Goal: Transaction & Acquisition: Purchase product/service

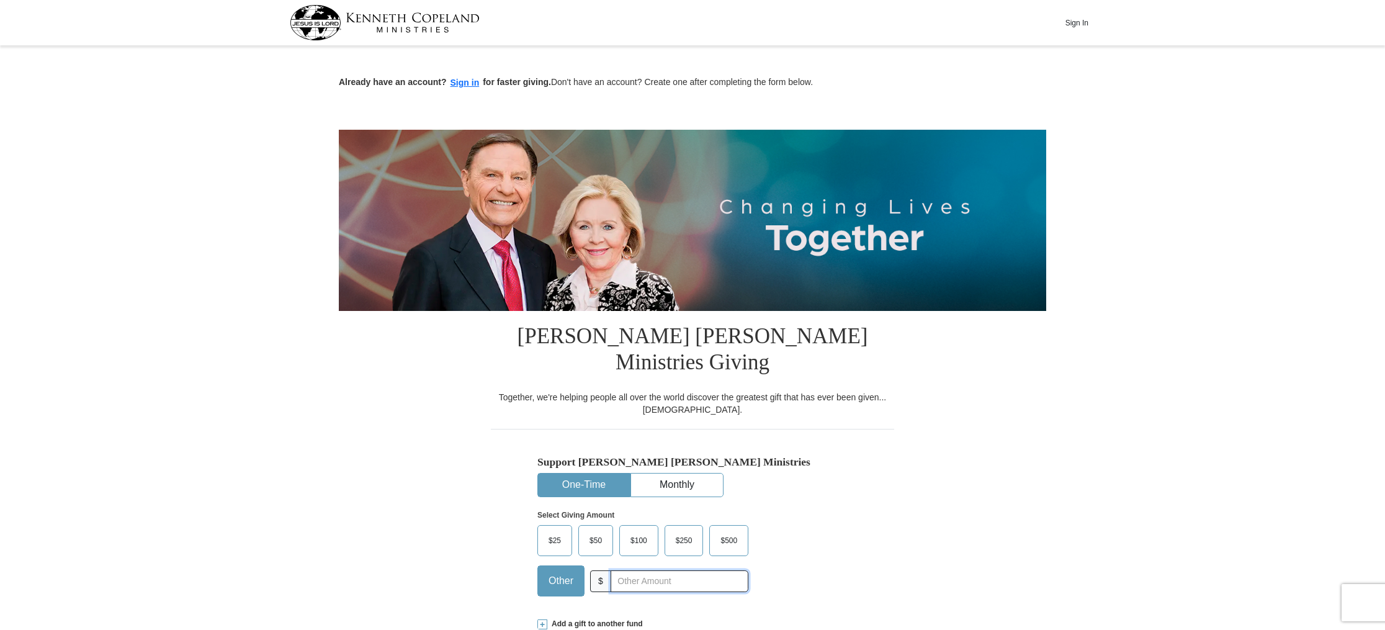
click at [613, 570] on input "text" at bounding box center [680, 581] width 138 height 22
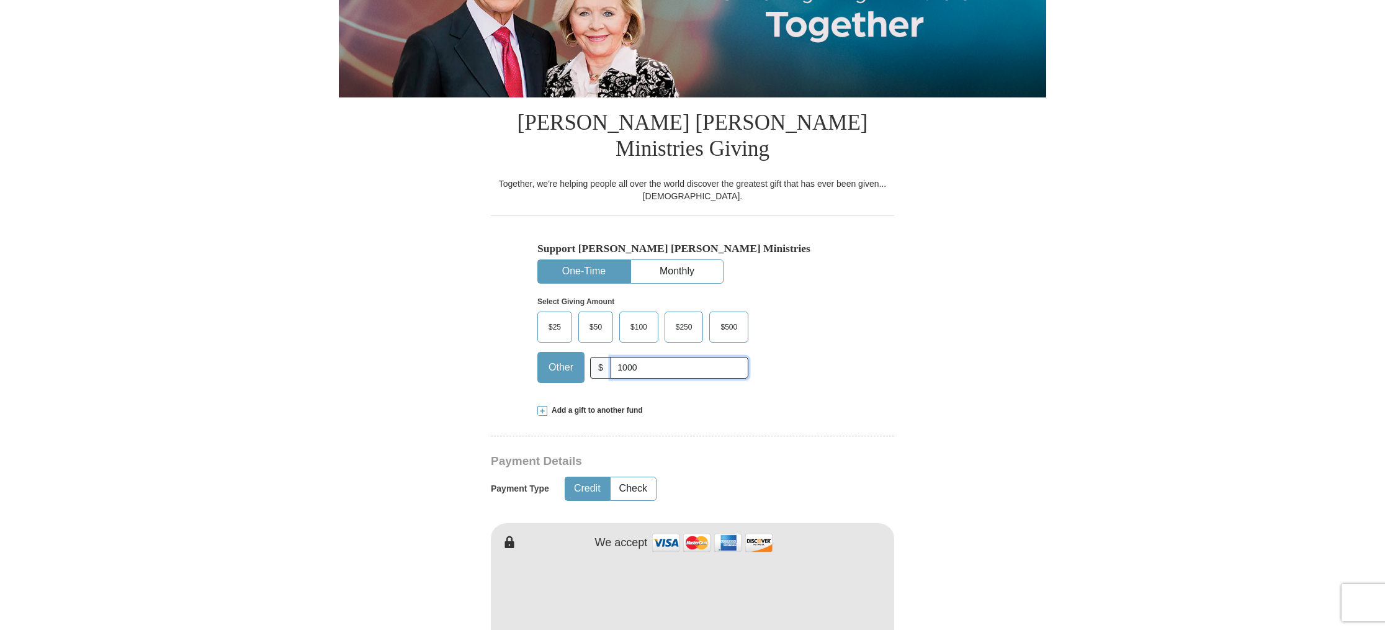
scroll to position [215, 0]
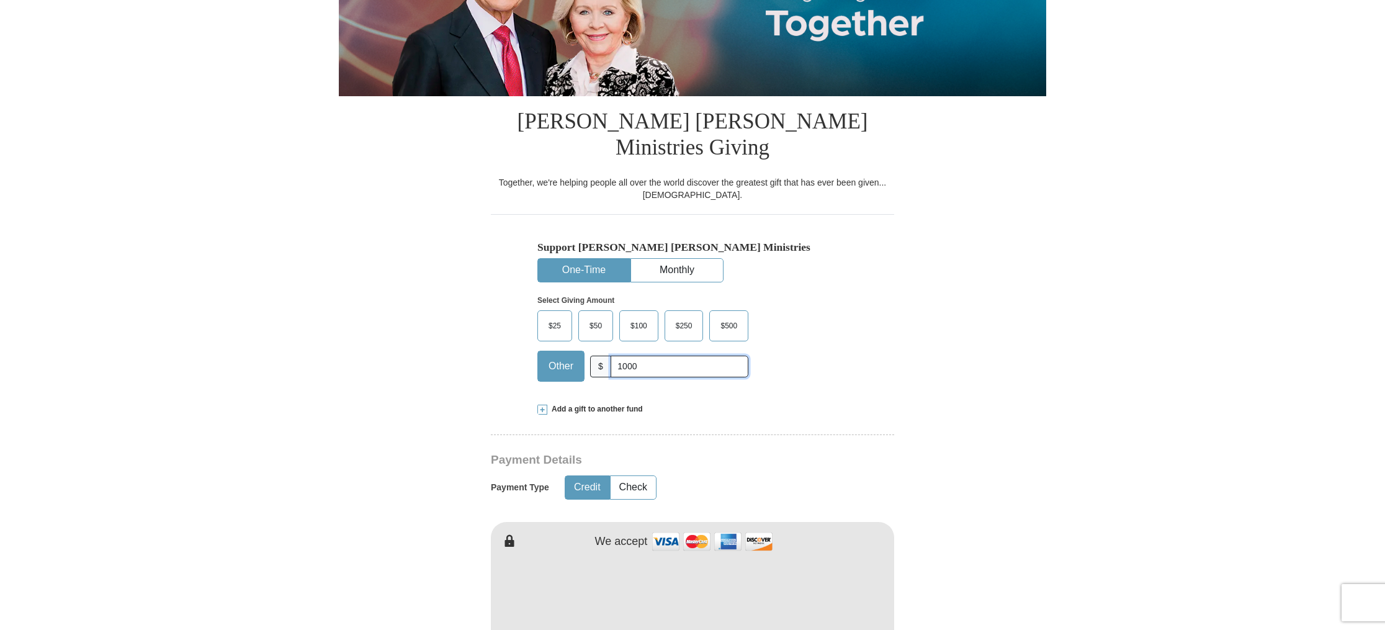
type input "1000"
click at [592, 476] on button "Credit" at bounding box center [587, 487] width 44 height 23
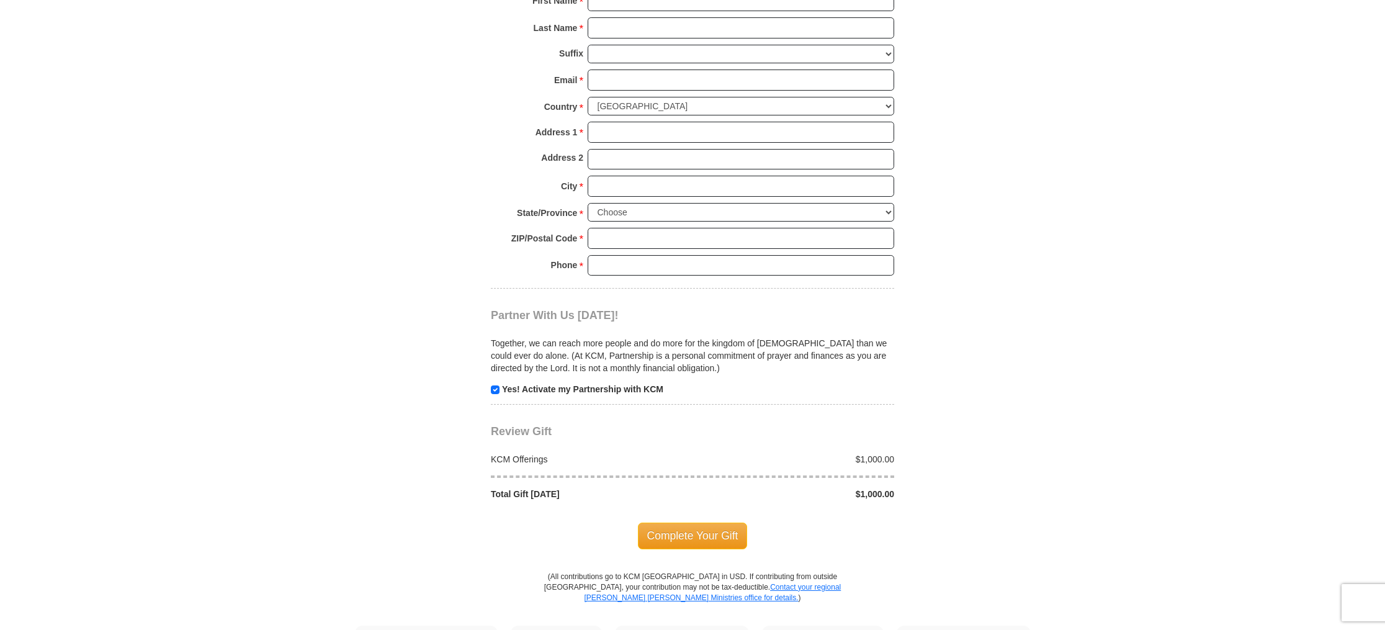
scroll to position [983, 0]
click at [711, 520] on span "Complete Your Gift" at bounding box center [693, 533] width 110 height 26
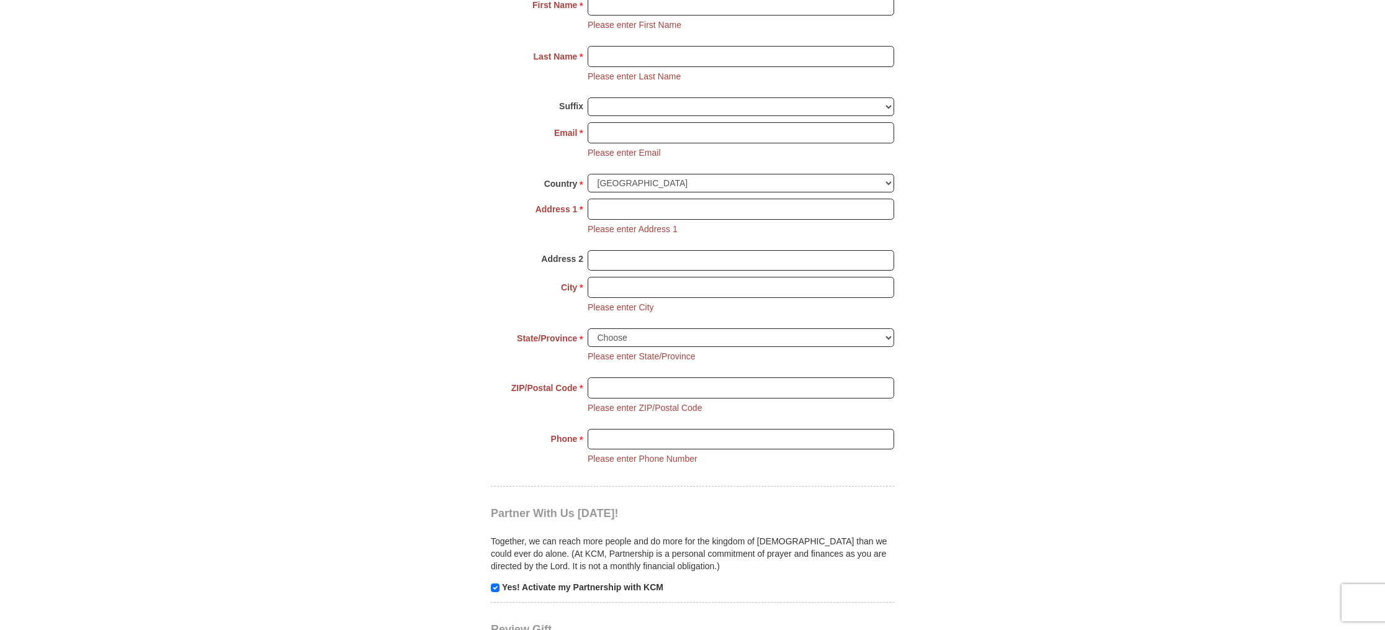
scroll to position [935, 0]
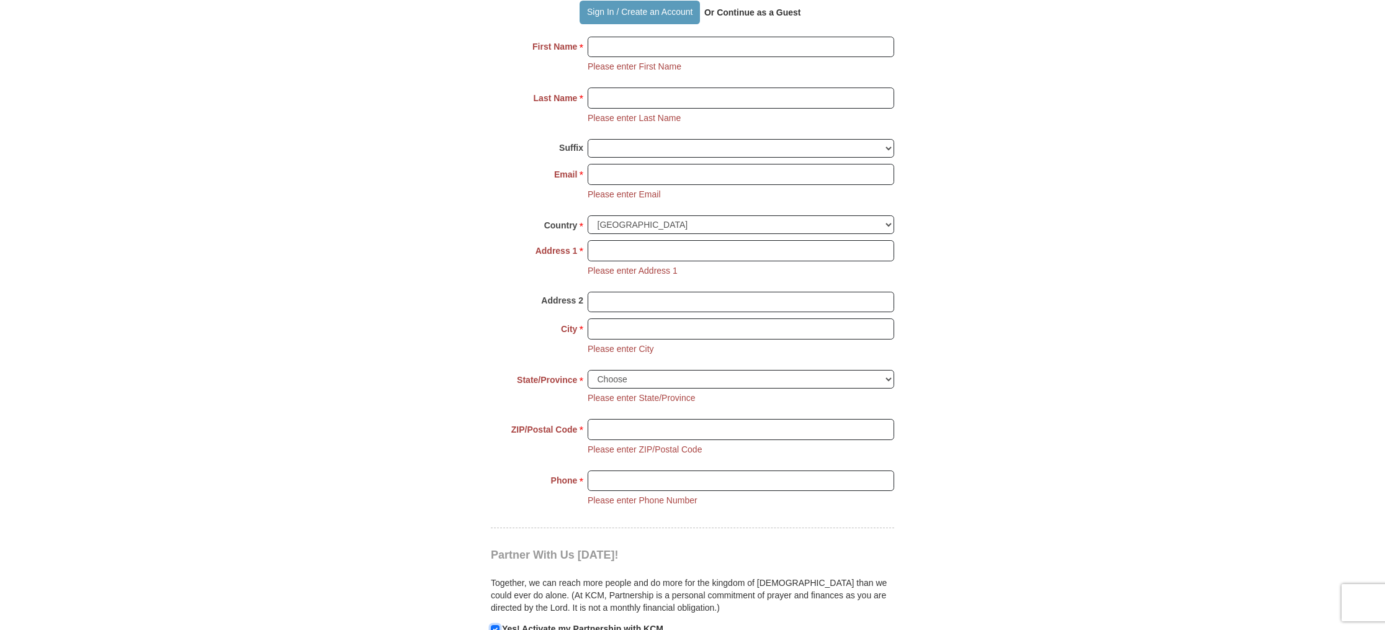
click at [492, 625] on input "checkbox" at bounding box center [495, 629] width 9 height 9
checkbox input "false"
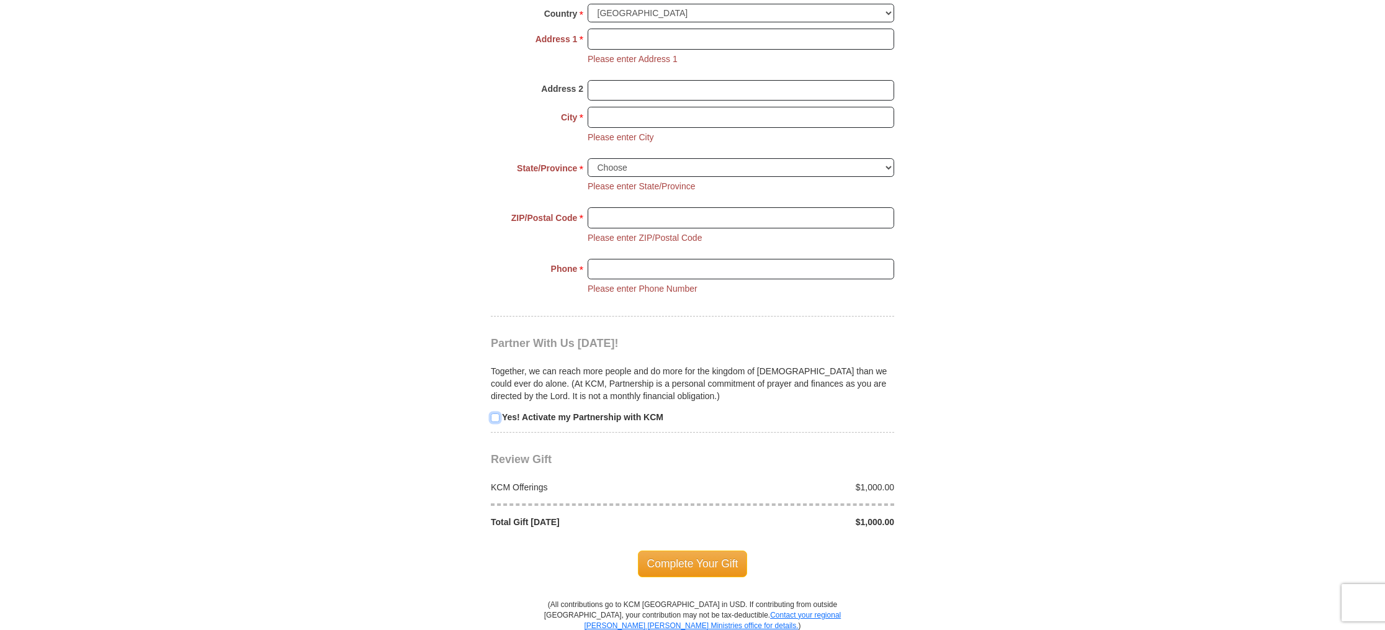
scroll to position [1156, 0]
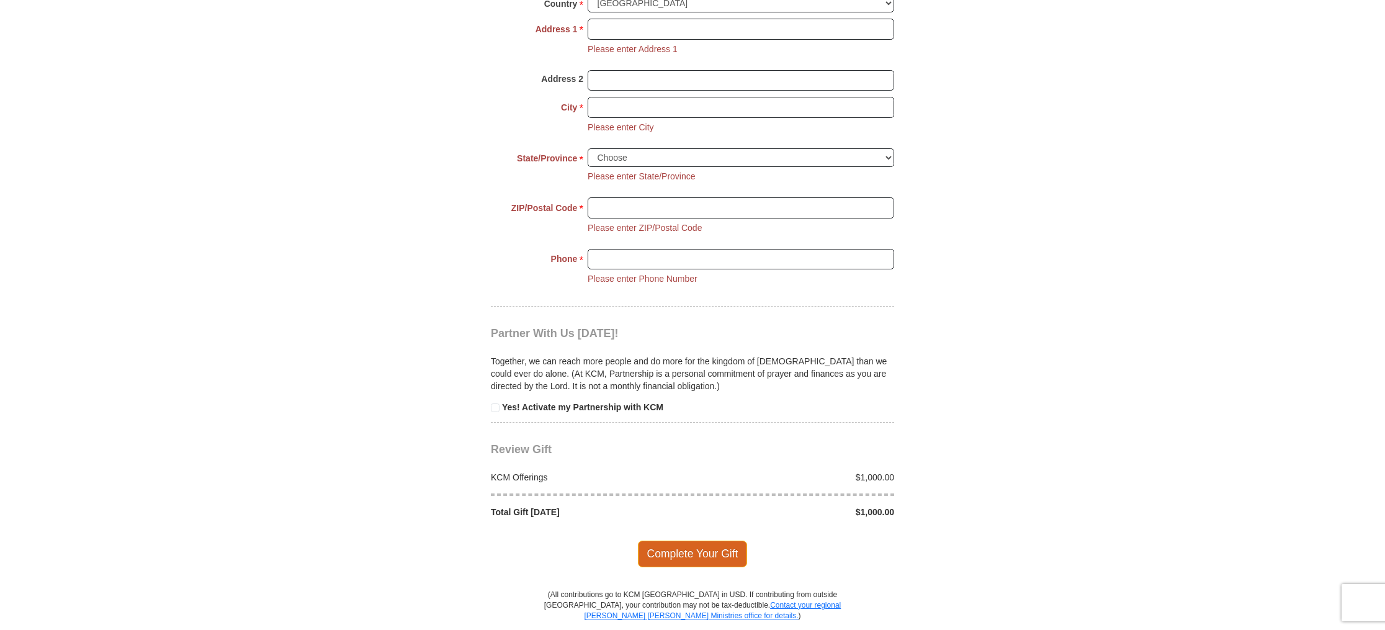
click at [687, 541] on span "Complete Your Gift" at bounding box center [693, 554] width 110 height 26
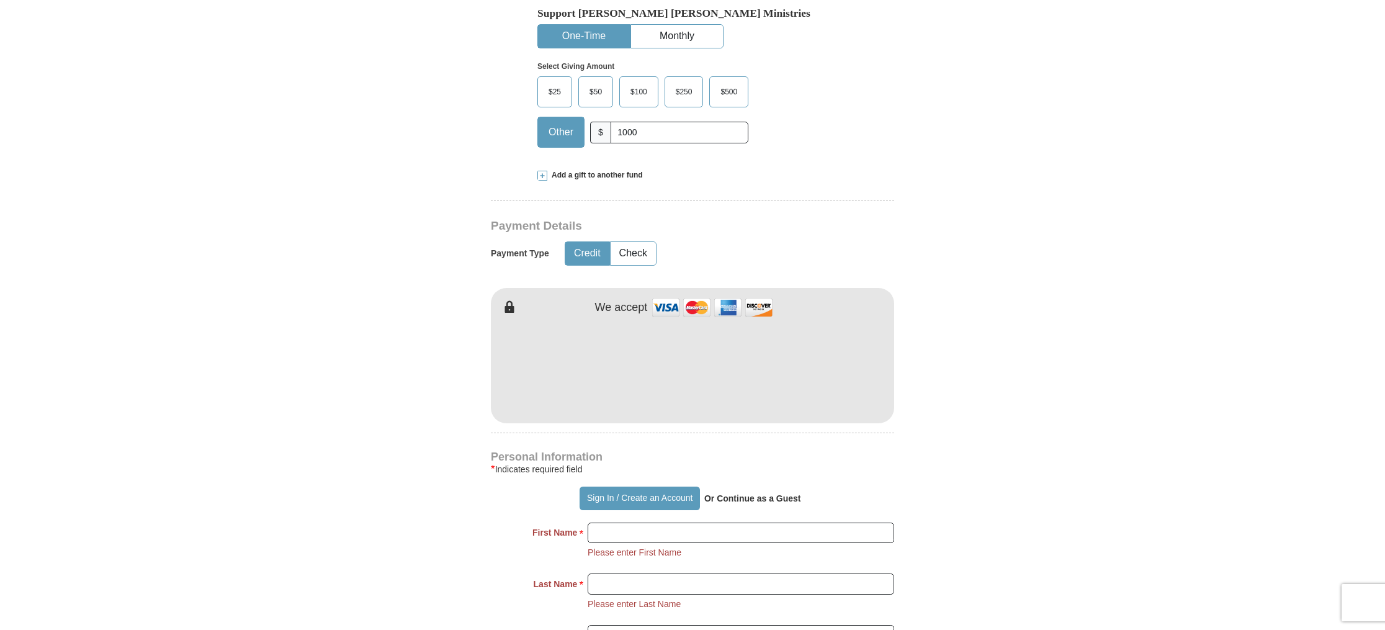
scroll to position [449, 0]
click at [688, 486] on button "Sign In / Create an Account" at bounding box center [640, 498] width 120 height 24
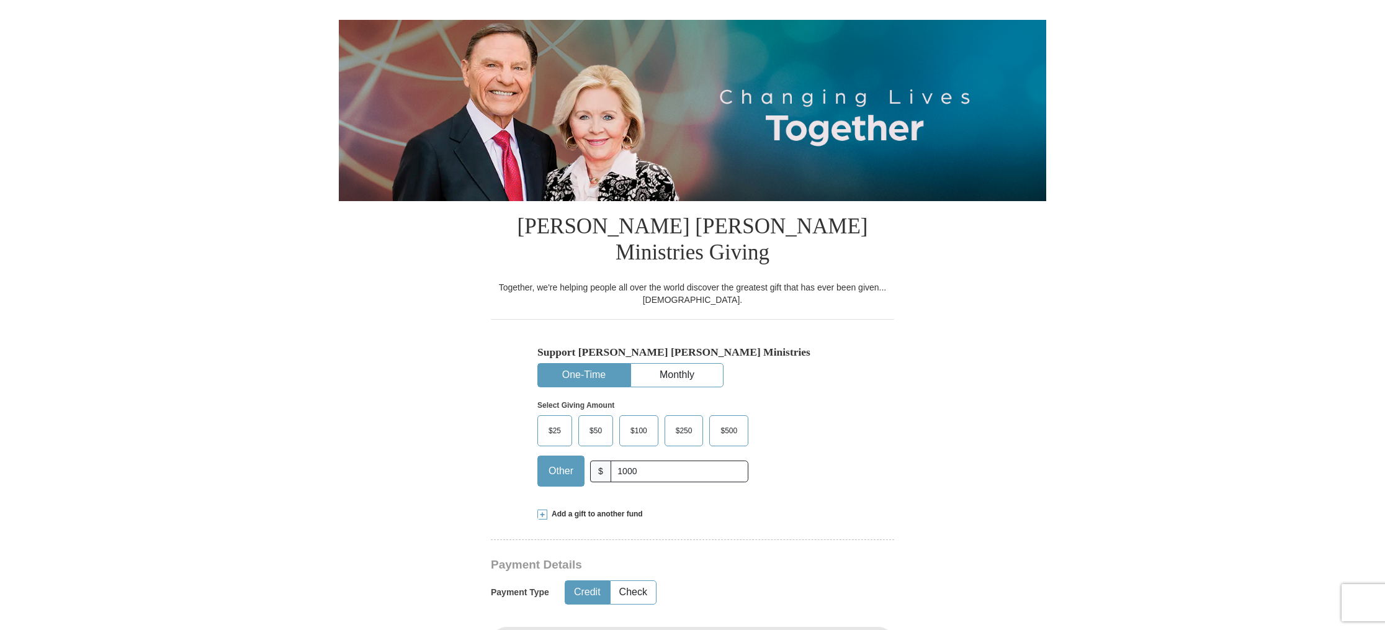
scroll to position [112, 0]
